Goal: Task Accomplishment & Management: Use online tool/utility

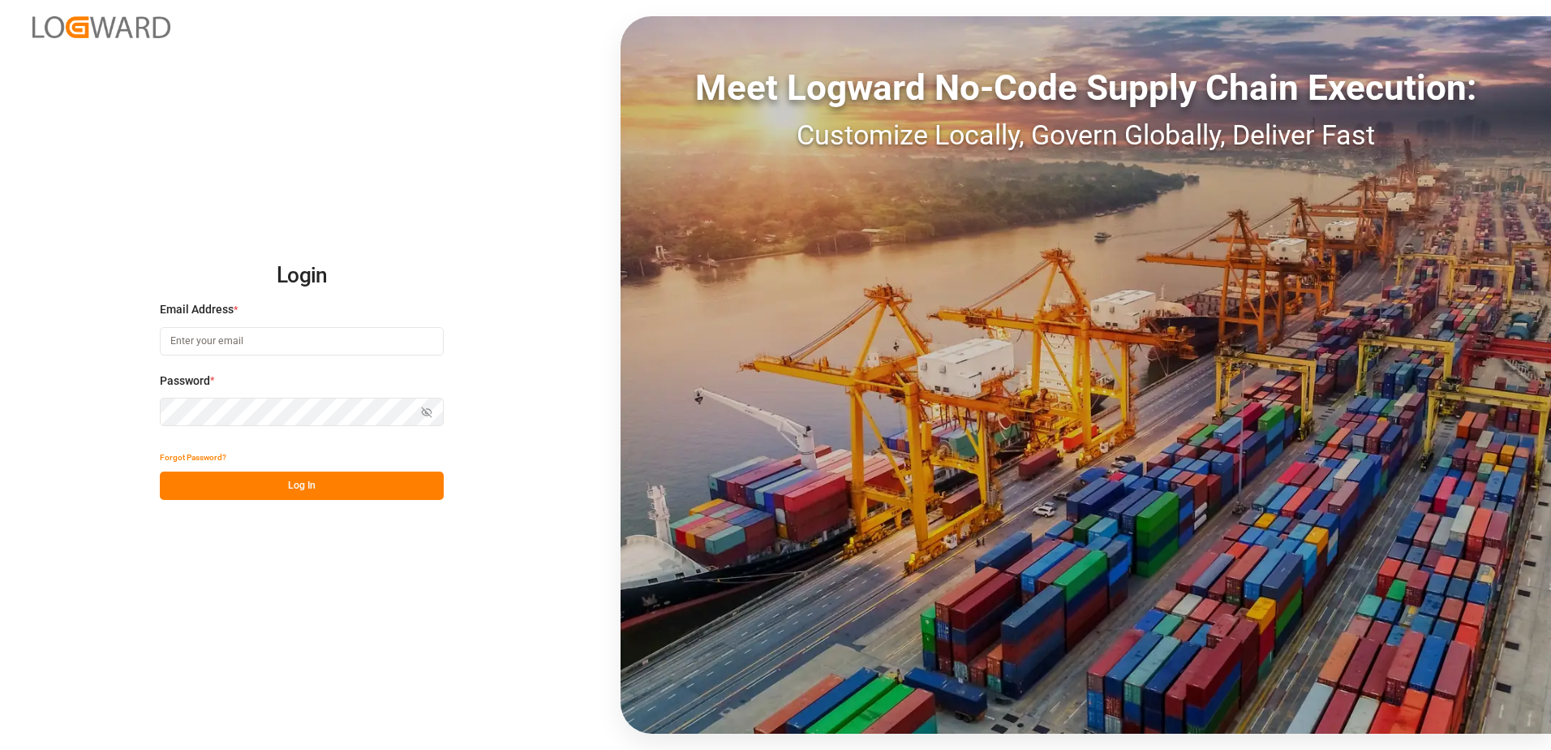
type input "[PERSON_NAME][EMAIL_ADDRESS][DOMAIN_NAME]"
click at [346, 481] on button "Log In" at bounding box center [302, 485] width 284 height 28
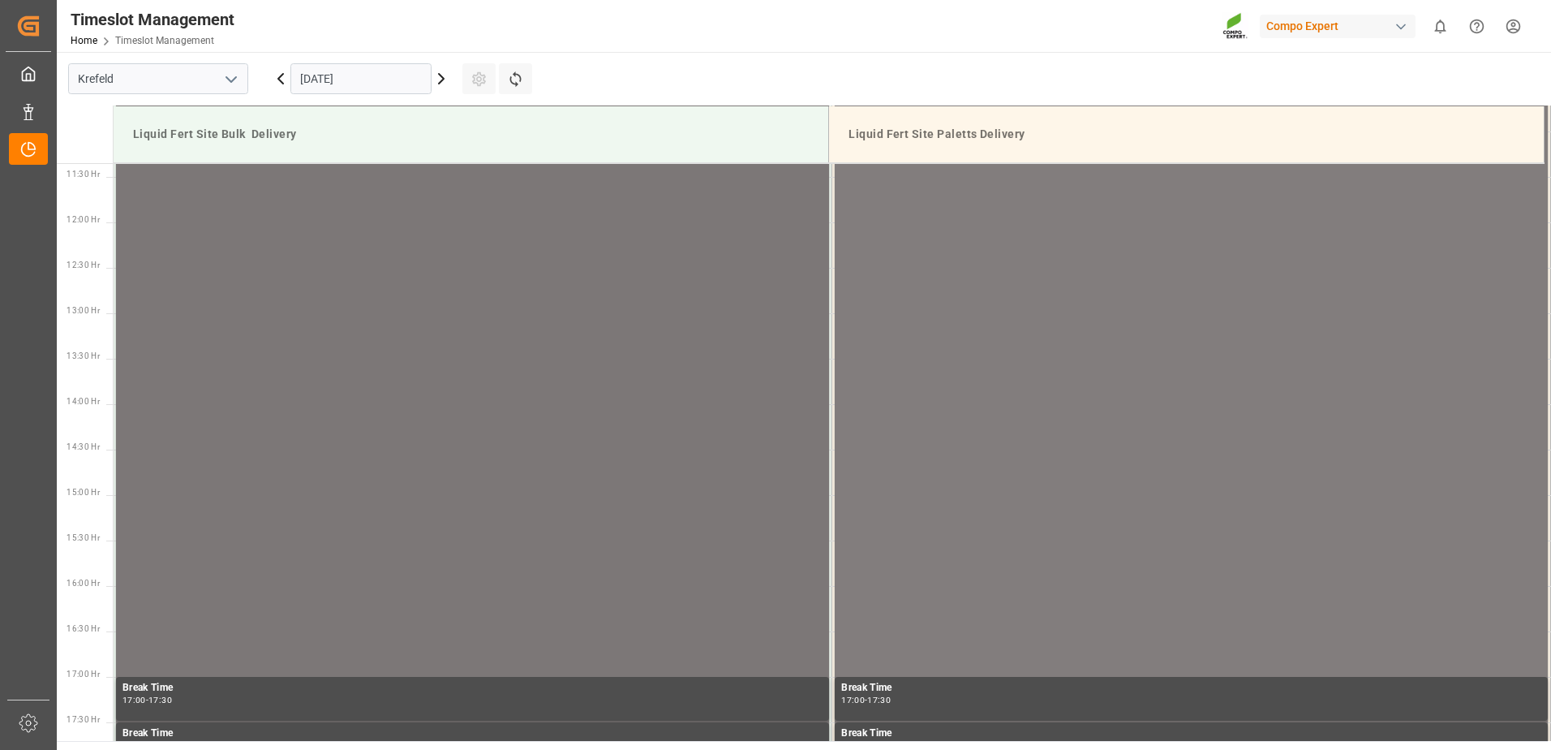
scroll to position [625, 0]
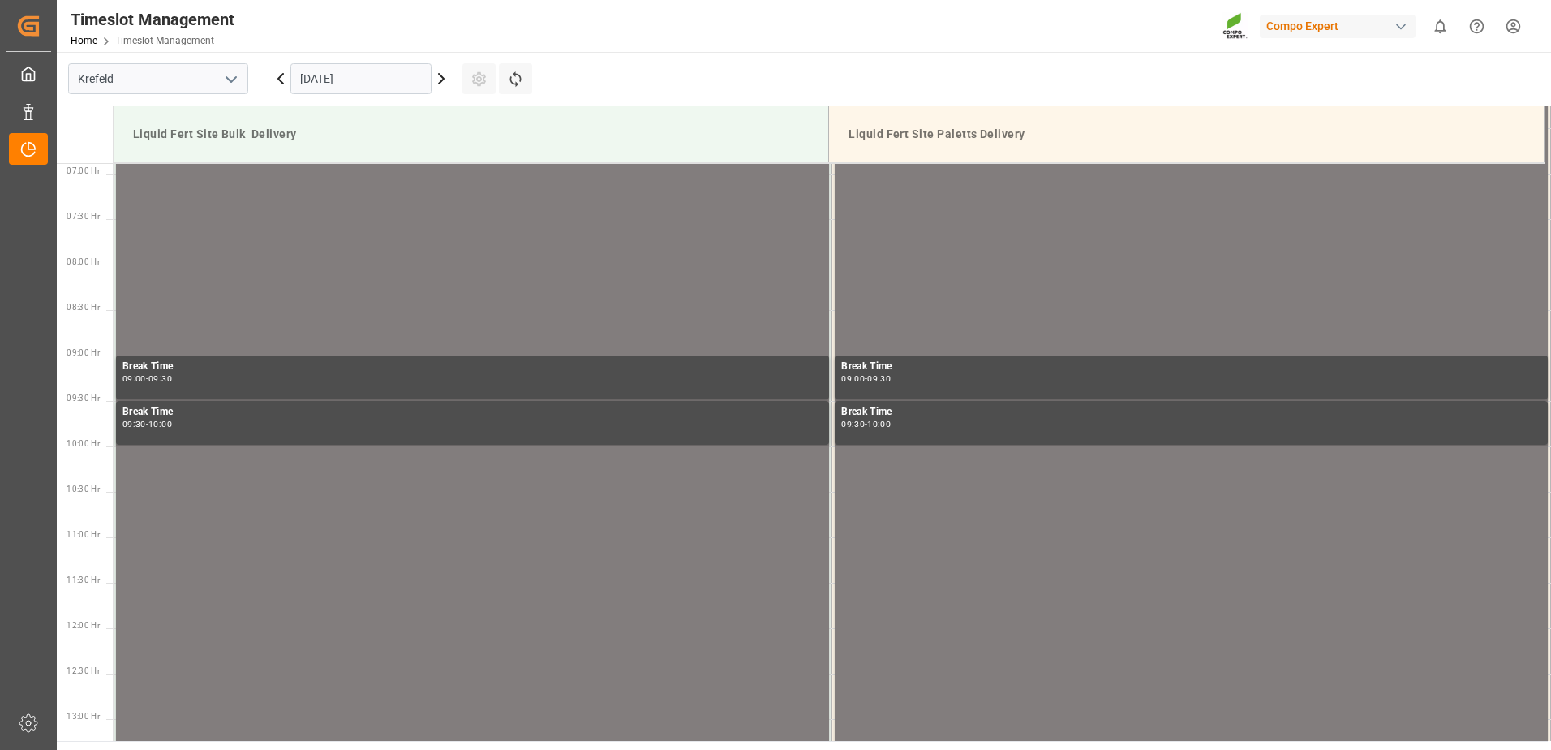
click at [439, 79] on icon at bounding box center [441, 78] width 19 height 19
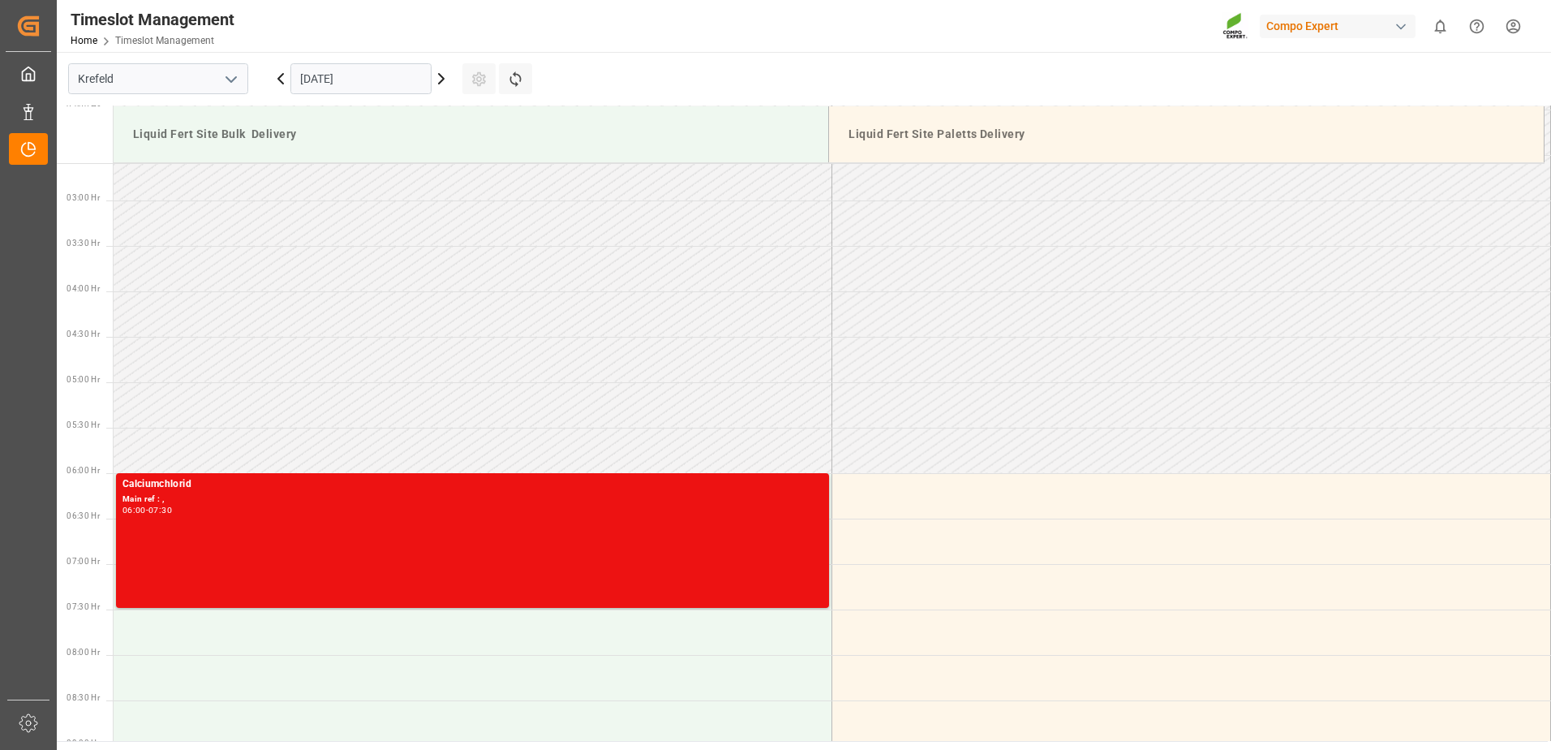
scroll to position [220, 0]
